Goal: Transaction & Acquisition: Subscribe to service/newsletter

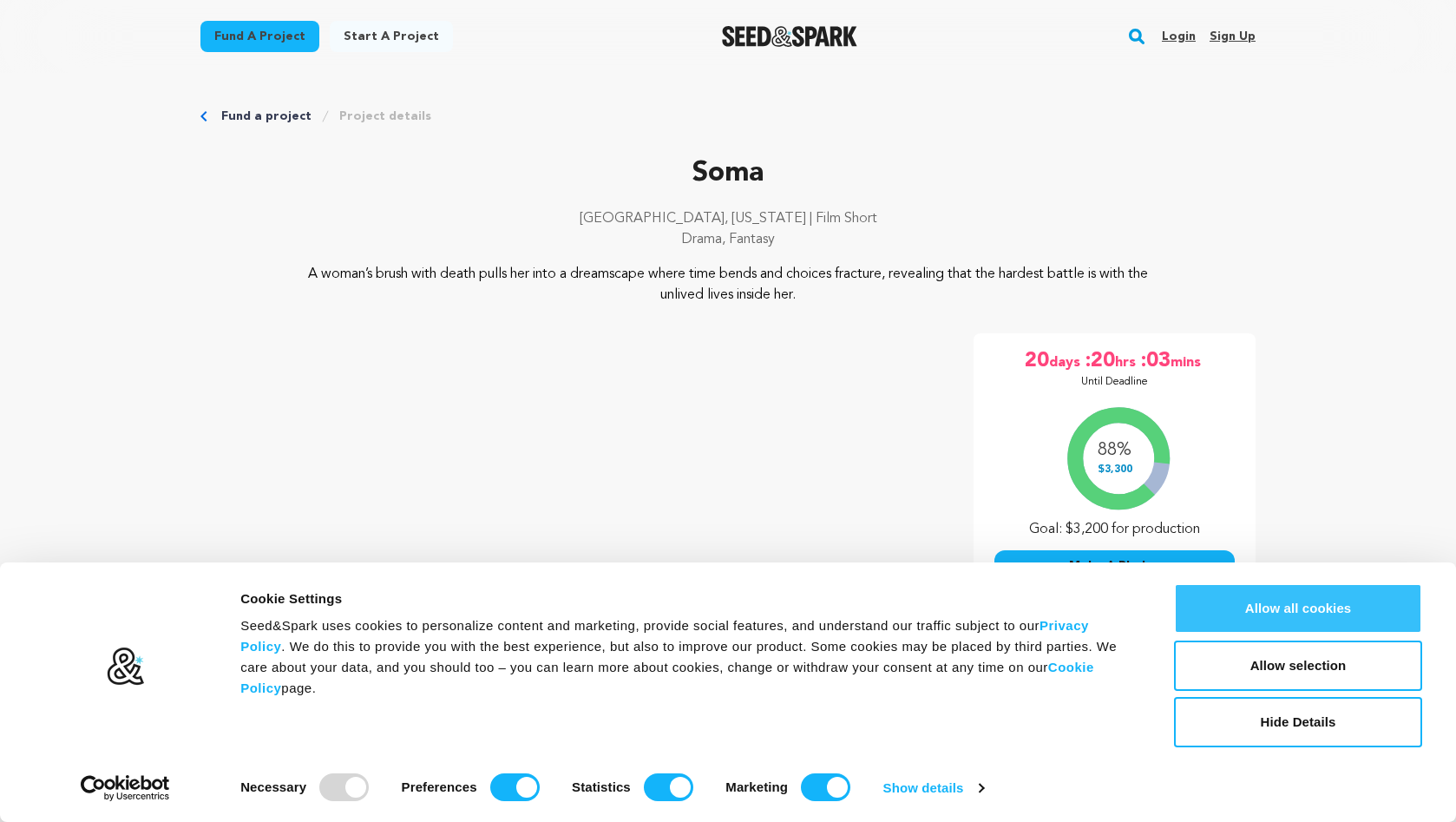
click at [1251, 611] on button "Allow all cookies" at bounding box center [1298, 608] width 248 height 50
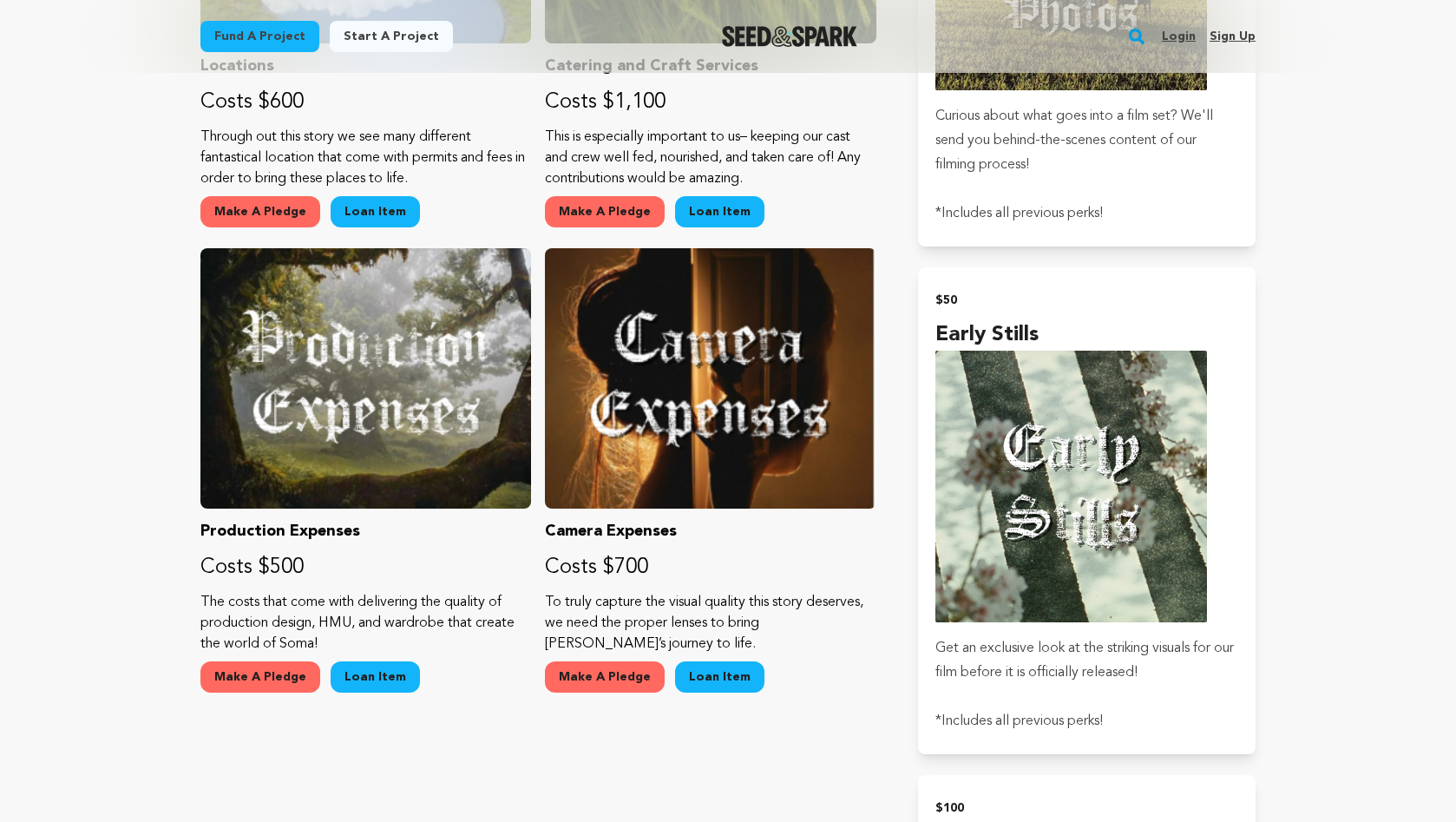
scroll to position [1903, 0]
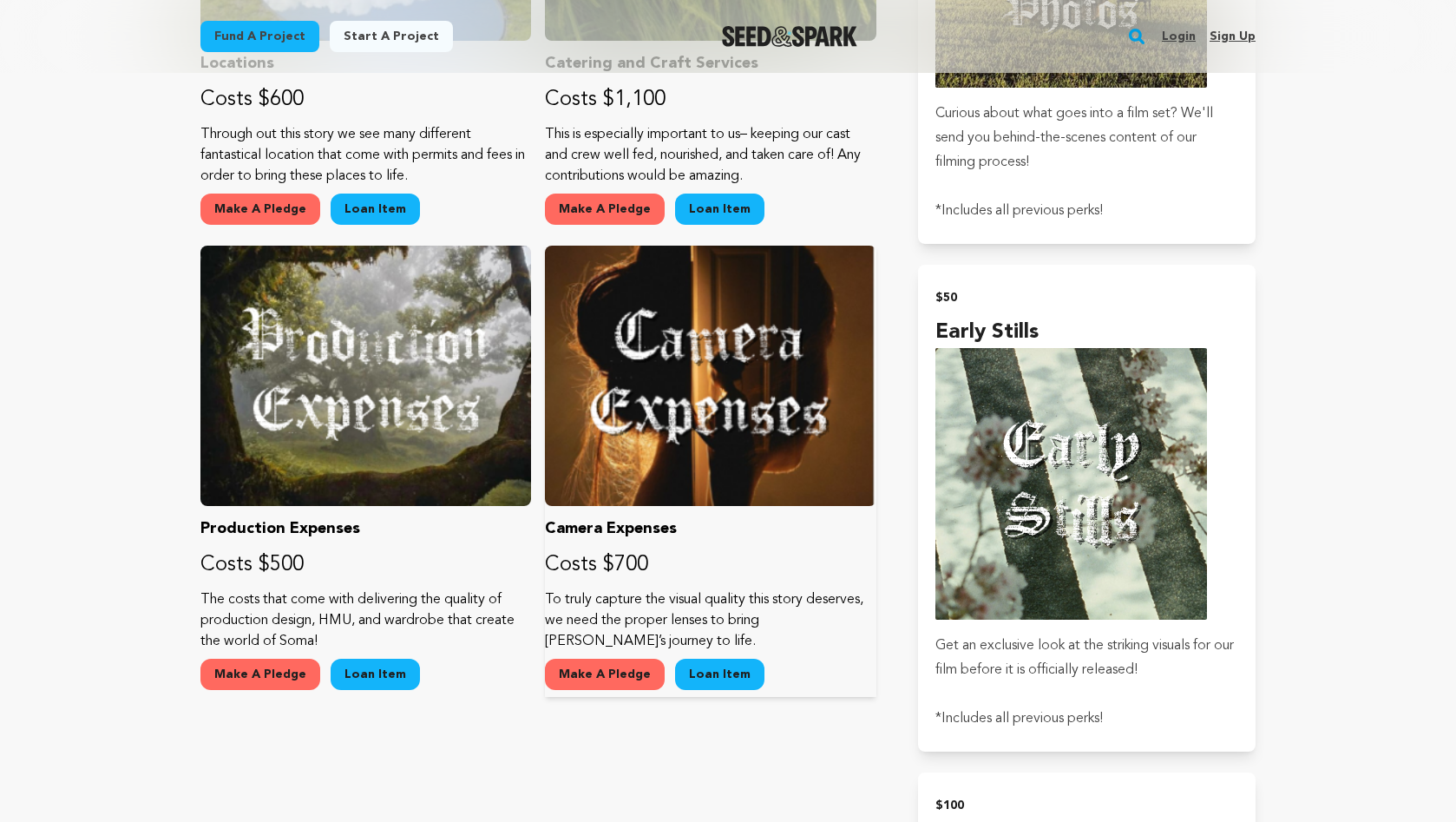
click at [653, 564] on p "Costs $700" at bounding box center [710, 566] width 330 height 28
click at [691, 496] on div at bounding box center [710, 376] width 330 height 261
drag, startPoint x: 691, startPoint y: 496, endPoint x: 686, endPoint y: 521, distance: 25.5
click at [691, 496] on div at bounding box center [710, 376] width 330 height 261
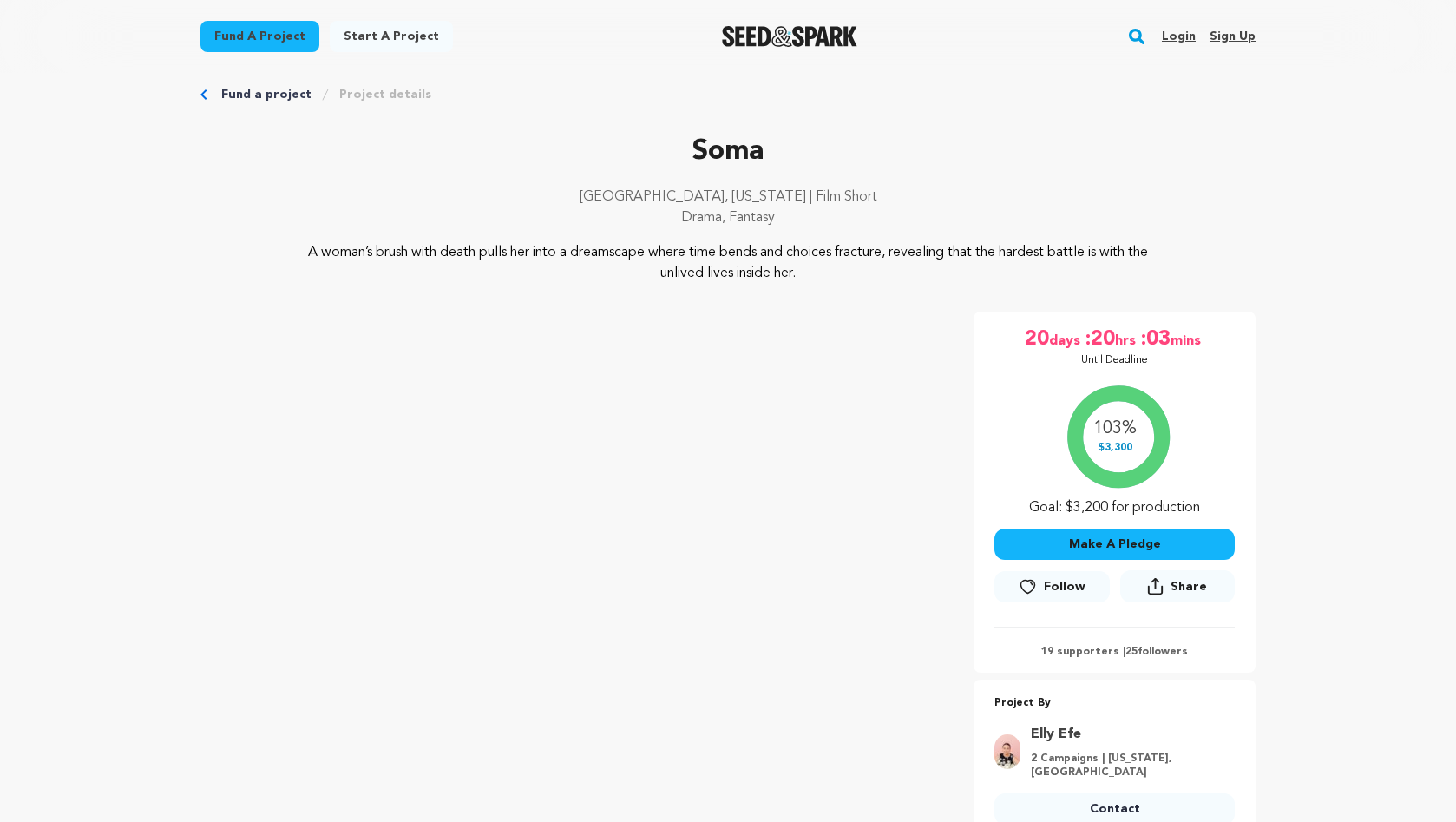
scroll to position [24, 0]
click at [1055, 580] on span "Follow" at bounding box center [1064, 585] width 41 height 18
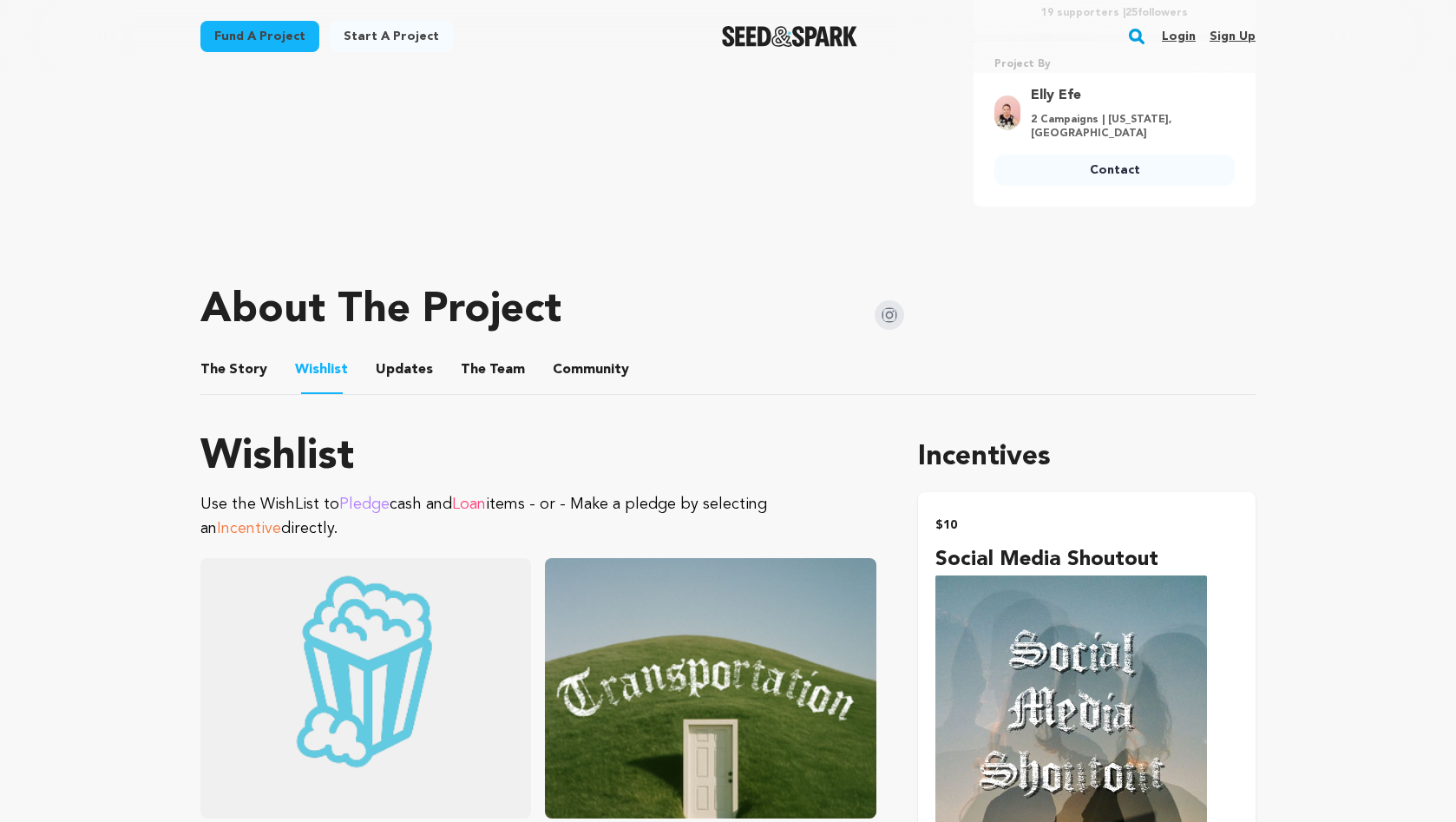
scroll to position [664, 0]
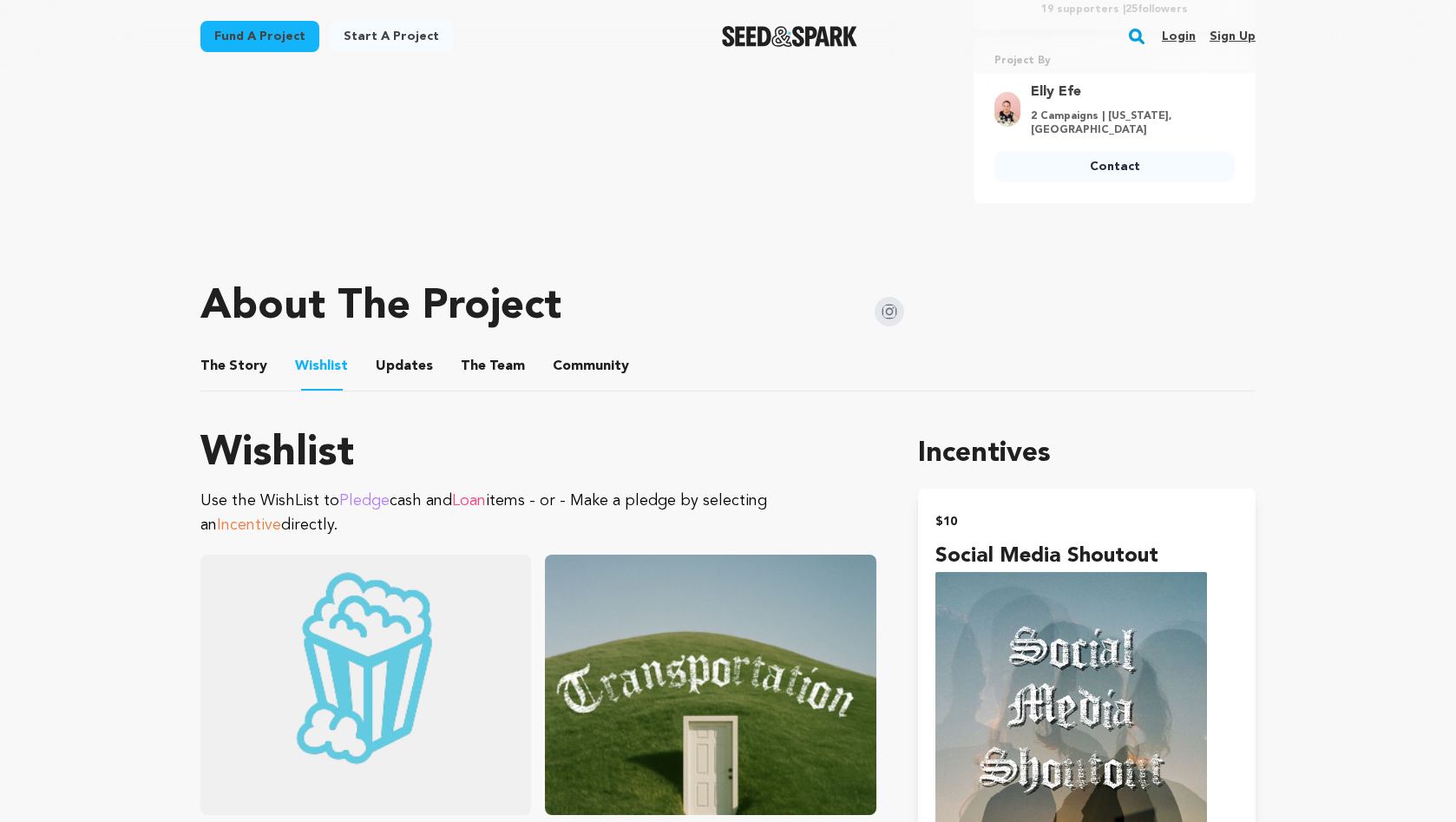
click at [477, 358] on button "The Team" at bounding box center [492, 369] width 41 height 41
